Goal: Task Accomplishment & Management: Complete application form

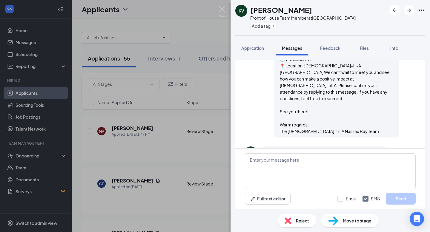
scroll to position [354, 0]
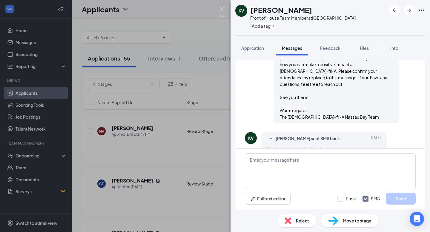
click at [217, 5] on div "KV [PERSON_NAME] Front of House Team Member at [GEOGRAPHIC_DATA] Add a tag Appl…" at bounding box center [215, 116] width 430 height 232
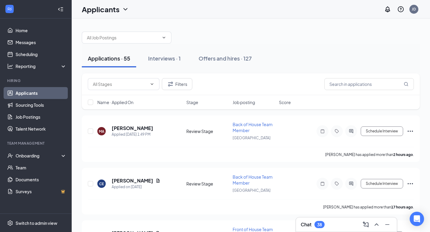
click at [219, 10] on div "Applicants JD" at bounding box center [251, 9] width 359 height 19
click at [160, 58] on div "Interviews · 1" at bounding box center [164, 58] width 33 height 7
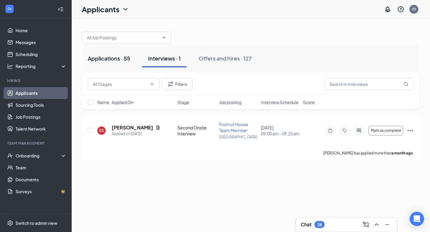
click at [116, 61] on div "Applications · 55" at bounding box center [109, 58] width 42 height 7
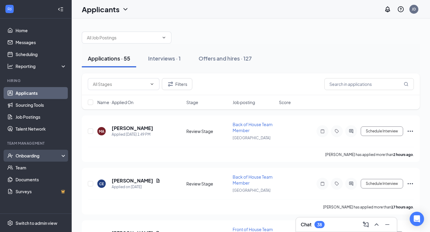
click at [20, 157] on div "Onboarding" at bounding box center [39, 156] width 46 height 6
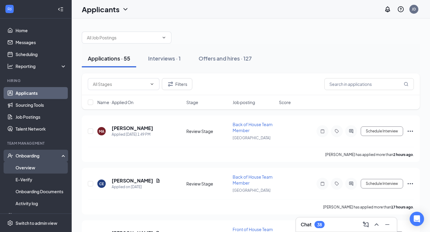
click at [48, 169] on link "Overview" at bounding box center [41, 168] width 51 height 12
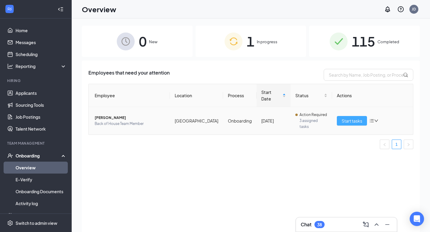
click at [361, 118] on span "Start tasks" at bounding box center [352, 121] width 21 height 7
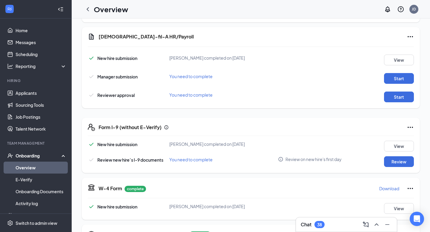
scroll to position [140, 0]
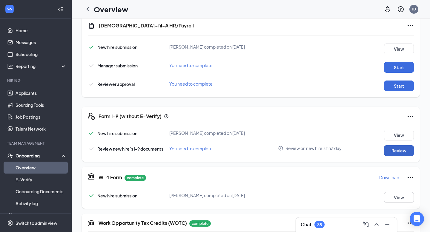
click at [392, 149] on button "Review" at bounding box center [399, 151] width 30 height 11
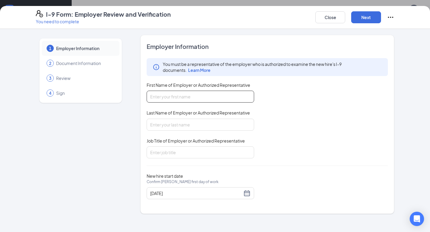
click at [194, 97] on input "First Name of Employer or Authorized Representative" at bounding box center [201, 97] width 108 height 12
type input "Jordan"
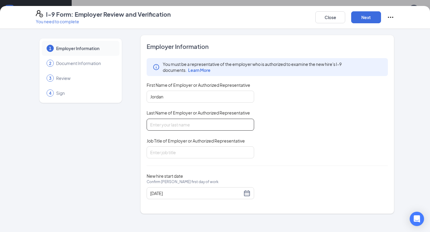
type input "[PERSON_NAME]"
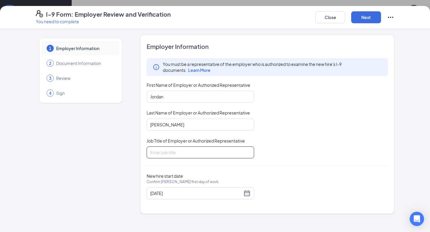
click at [186, 153] on input "Job Title of Employer or Authorized Representative" at bounding box center [201, 153] width 108 height 12
type input "Talent Director"
click at [365, 18] on button "Next" at bounding box center [366, 17] width 30 height 12
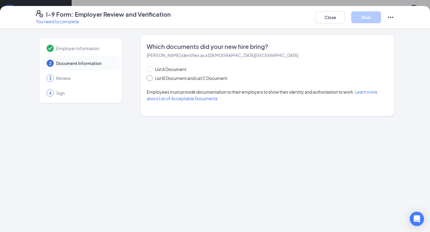
click at [198, 78] on span "List B Document and List C Document" at bounding box center [191, 78] width 77 height 7
click at [151, 78] on input "List B Document and List C Document" at bounding box center [149, 77] width 4 height 4
radio input "true"
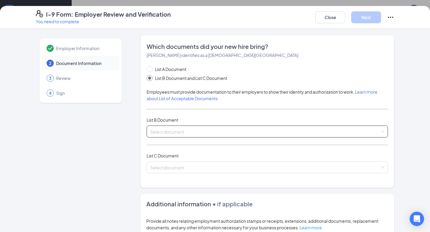
click at [241, 128] on input "search" at bounding box center [265, 130] width 230 height 9
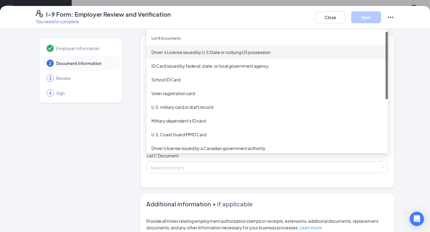
click at [243, 53] on div "Driver’s License issued by U.S State or outlying US possession" at bounding box center [267, 52] width 232 height 7
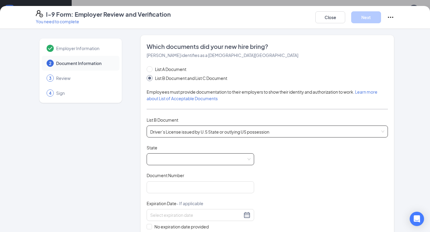
click at [210, 160] on span at bounding box center [200, 159] width 100 height 11
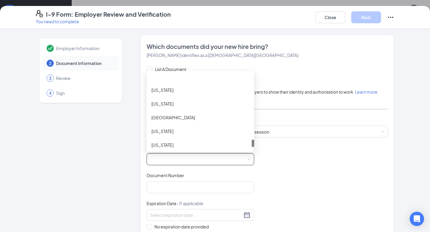
scroll to position [647, 0]
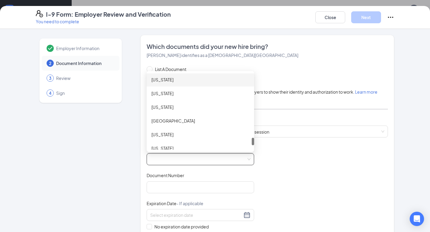
click at [193, 76] on div "[US_STATE]" at bounding box center [200, 79] width 98 height 7
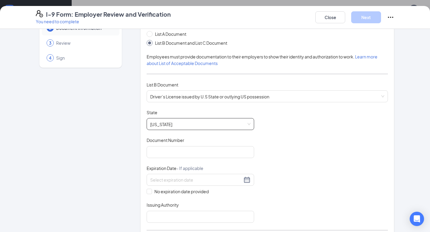
scroll to position [36, 0]
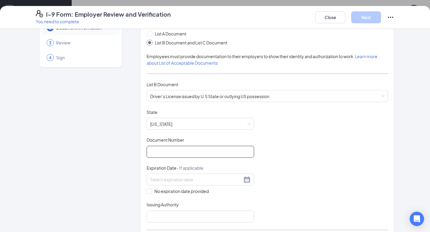
click at [189, 148] on input "Document Number" at bounding box center [201, 152] width 108 height 12
type input "38556838"
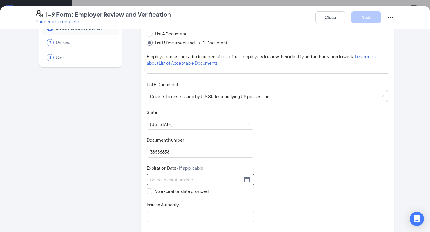
click at [224, 179] on input at bounding box center [196, 180] width 92 height 7
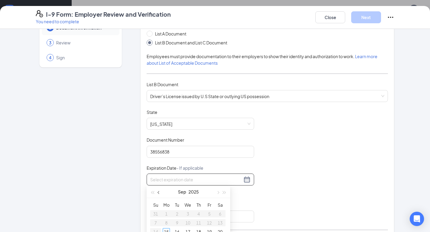
click at [160, 193] on button "button" at bounding box center [159, 192] width 7 height 12
click at [160, 193] on span "button" at bounding box center [159, 193] width 3 height 3
click at [226, 193] on button "button" at bounding box center [224, 192] width 7 height 12
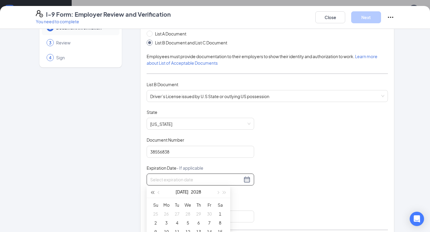
click at [154, 192] on span "button" at bounding box center [152, 193] width 3 height 3
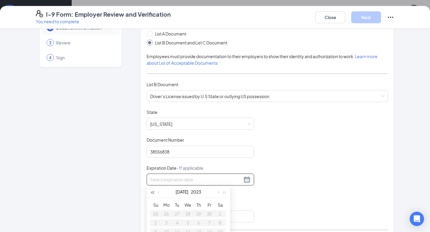
click at [154, 192] on span "button" at bounding box center [152, 193] width 3 height 3
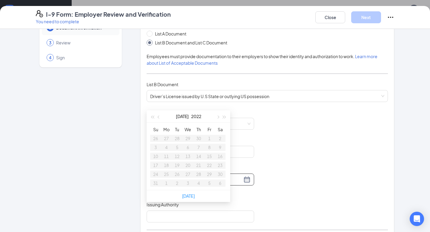
scroll to position [76, 0]
click at [306, 164] on div "Document Title Driver’s License issued by U.S State or outlying US possession S…" at bounding box center [267, 166] width 241 height 114
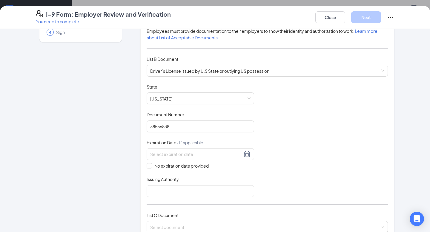
scroll to position [62, 0]
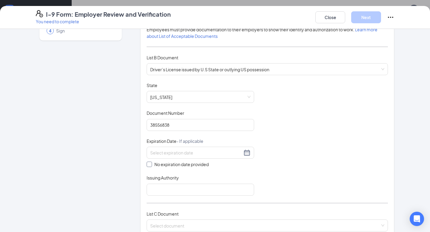
click at [199, 165] on span "No expiration date provided" at bounding box center [181, 164] width 59 height 7
click at [151, 165] on input "No expiration date provided" at bounding box center [149, 164] width 4 height 4
checkbox input "true"
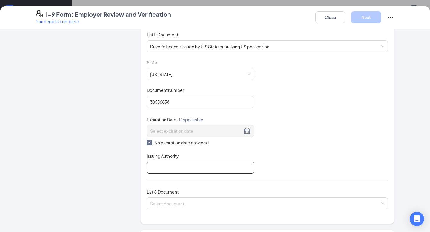
scroll to position [87, 0]
click at [196, 166] on input "Issuing Authority" at bounding box center [201, 167] width 108 height 12
paste input "[US_STATE] Department of Public Safety"
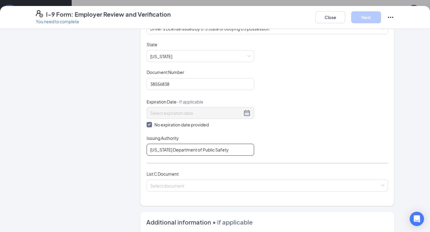
scroll to position [105, 0]
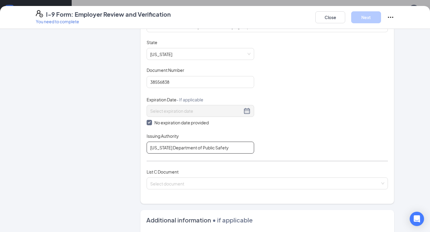
type input "[US_STATE] Department of Public Safety"
click at [295, 125] on div "Document Title Driver’s License issued by U.S State or outlying US possession S…" at bounding box center [267, 96] width 241 height 114
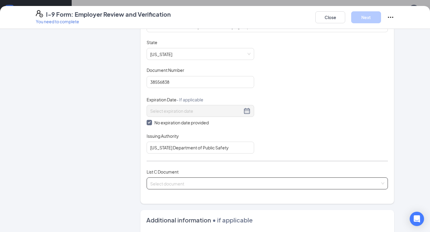
click at [223, 185] on input "search" at bounding box center [265, 182] width 230 height 9
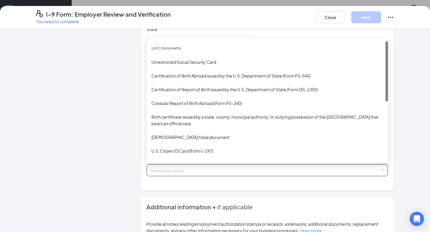
scroll to position [119, 0]
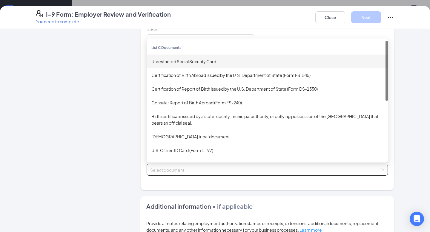
click at [211, 60] on div "Unrestricted Social Security Card" at bounding box center [267, 61] width 232 height 7
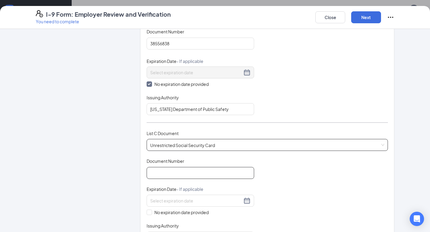
scroll to position [145, 0]
click at [221, 172] on input "Document Number" at bounding box center [201, 172] width 108 height 12
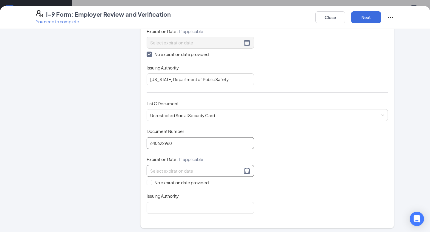
scroll to position [177, 0]
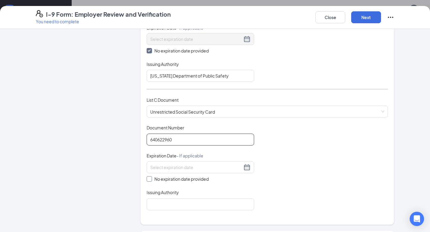
type input "640622960"
click at [160, 177] on span "No expiration date provided" at bounding box center [181, 179] width 59 height 7
click at [151, 177] on input "No expiration date provided" at bounding box center [149, 179] width 4 height 4
checkbox input "true"
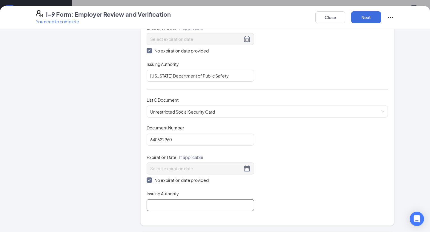
click at [164, 205] on input "Issuing Authority" at bounding box center [201, 206] width 108 height 12
type input "Social Security Administration"
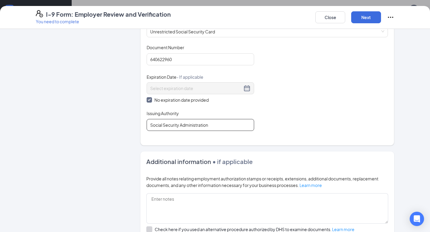
scroll to position [260, 0]
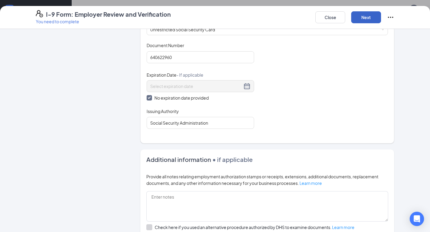
click at [362, 17] on button "Next" at bounding box center [366, 17] width 30 height 12
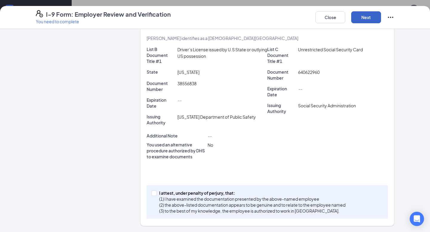
scroll to position [117, 0]
click at [166, 194] on p "I attest, under penalty of perjury, that:" at bounding box center [252, 194] width 186 height 6
click at [156, 194] on input "I attest, under penalty of [PERSON_NAME], that: (1) I have examined the documen…" at bounding box center [153, 193] width 4 height 4
checkbox input "true"
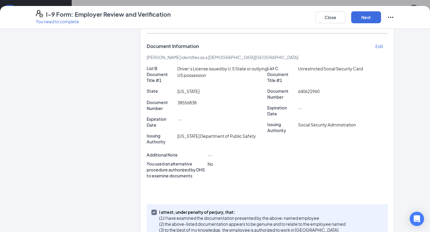
scroll to position [97, 0]
click at [368, 18] on button "Next" at bounding box center [366, 17] width 30 height 12
